Goal: Check status: Check status

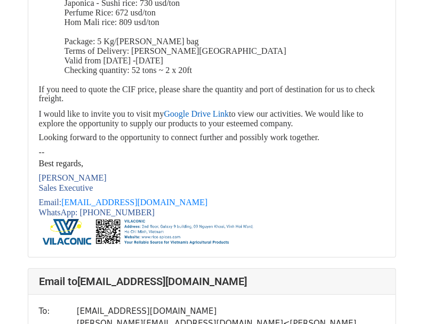
scroll to position [1227, 0]
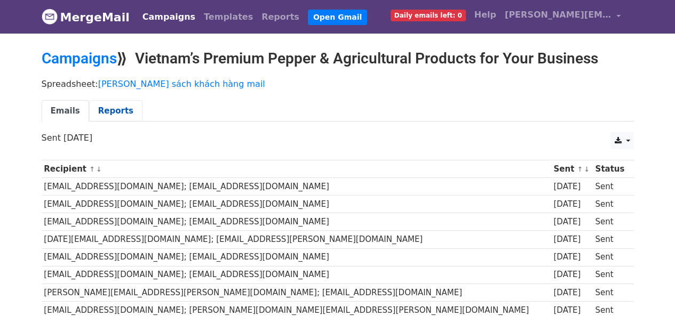
click at [99, 109] on link "Reports" at bounding box center [115, 111] width 53 height 22
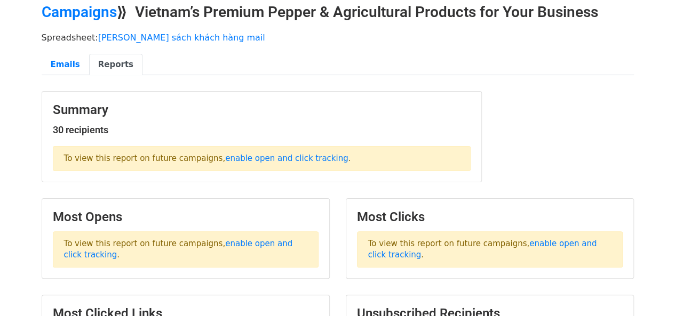
scroll to position [199, 0]
